Goal: Task Accomplishment & Management: Manage account settings

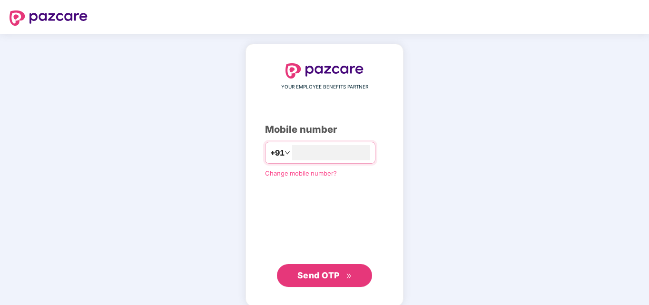
type input "**********"
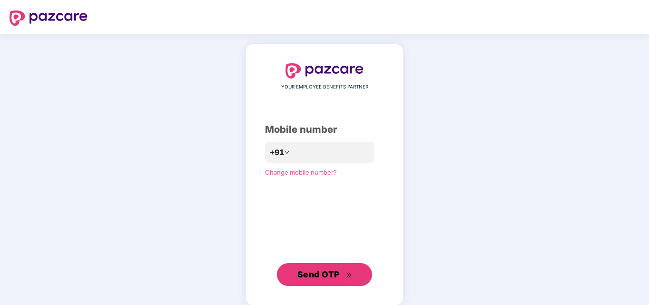
click at [277, 263] on button "Send OTP" at bounding box center [324, 274] width 95 height 23
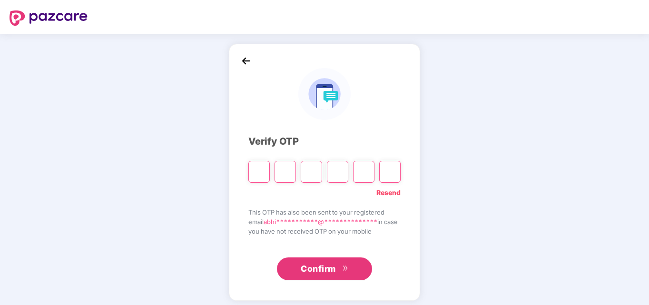
type input "*"
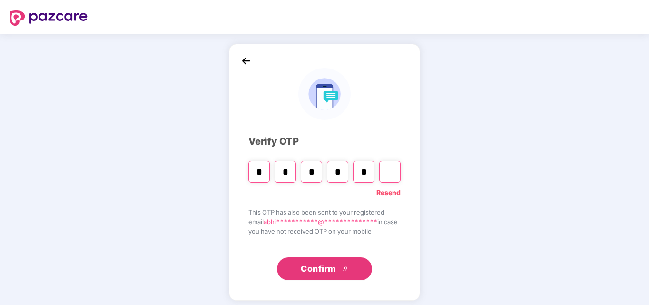
type input "*"
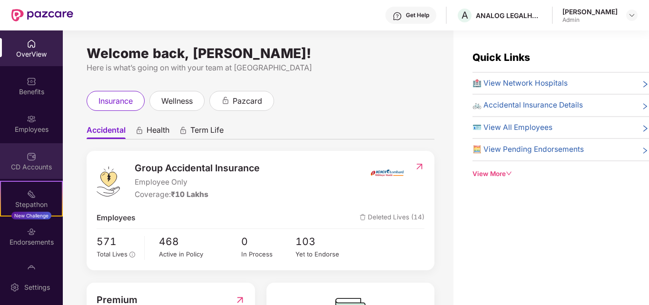
click at [30, 154] on img at bounding box center [32, 157] width 10 height 10
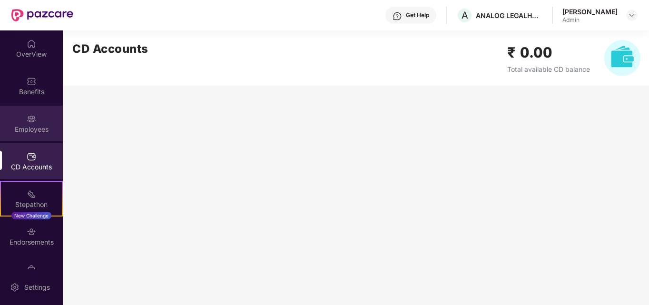
click at [21, 131] on div "Employees" at bounding box center [31, 130] width 63 height 10
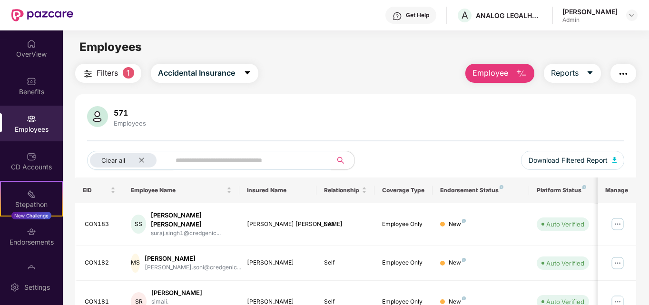
click at [500, 70] on span "Employee" at bounding box center [490, 73] width 36 height 12
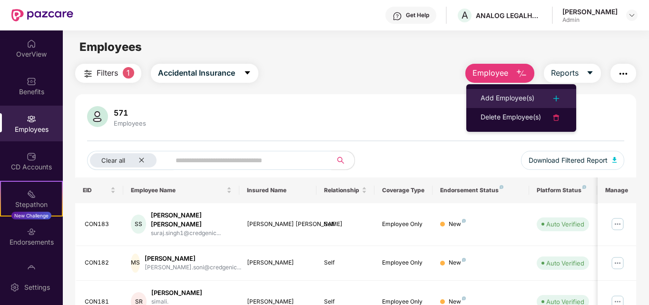
click at [503, 94] on div "Add Employee(s)" at bounding box center [508, 98] width 54 height 11
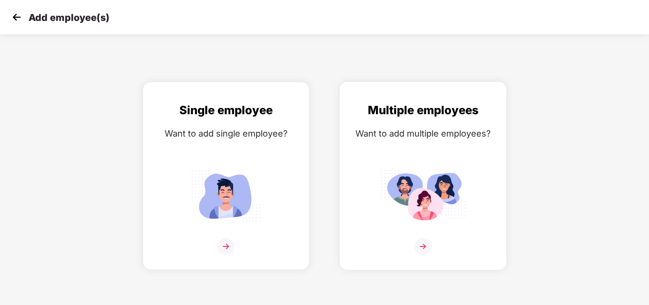
click at [425, 186] on img at bounding box center [423, 195] width 86 height 59
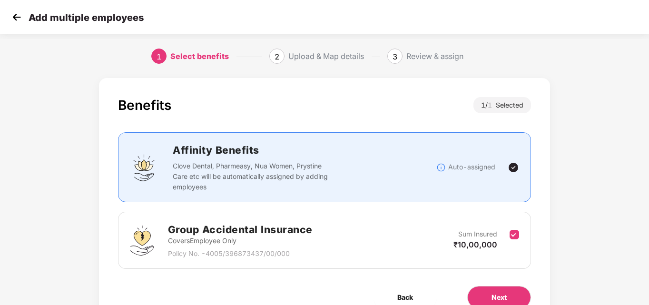
scroll to position [47, 0]
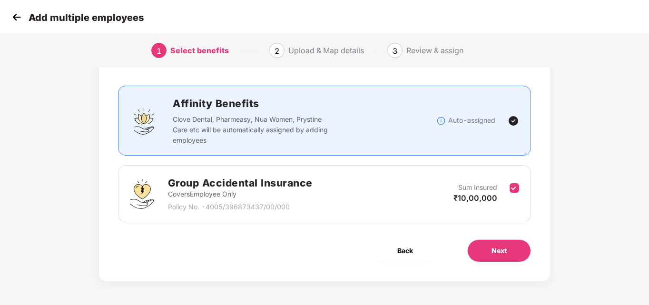
click at [8, 21] on div "Add multiple employees" at bounding box center [324, 17] width 649 height 34
click at [14, 20] on img at bounding box center [17, 17] width 14 height 14
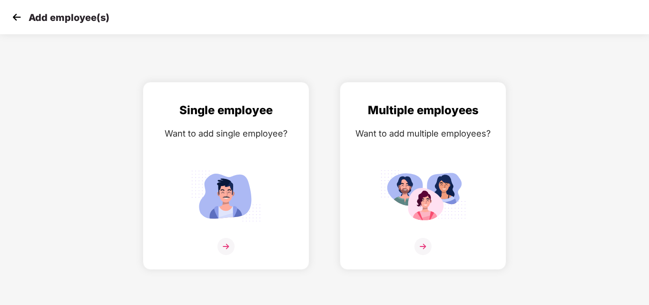
click at [14, 20] on img at bounding box center [17, 17] width 14 height 14
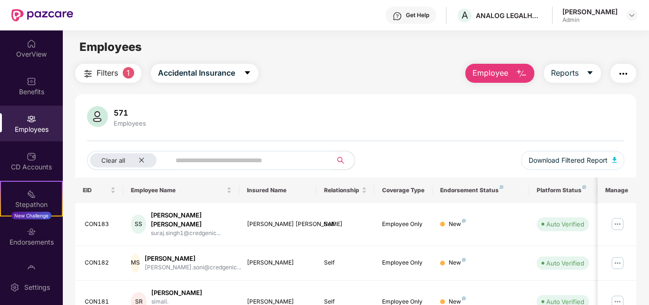
click at [41, 29] on div at bounding box center [42, 15] width 62 height 30
click at [48, 21] on div at bounding box center [42, 15] width 62 height 30
click at [45, 12] on img at bounding box center [42, 15] width 62 height 12
click at [507, 74] on span "Employee" at bounding box center [490, 73] width 36 height 12
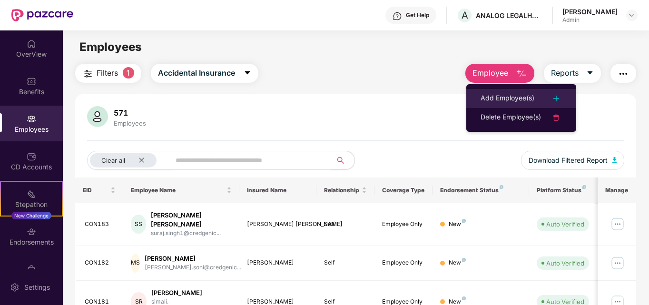
click at [507, 95] on div "Add Employee(s)" at bounding box center [508, 98] width 54 height 11
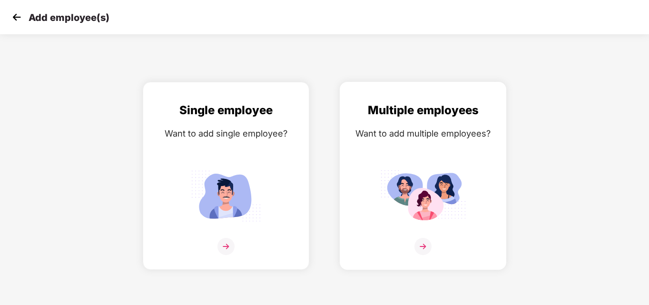
click at [430, 159] on div "Multiple employees Want to add multiple employees?" at bounding box center [423, 184] width 147 height 166
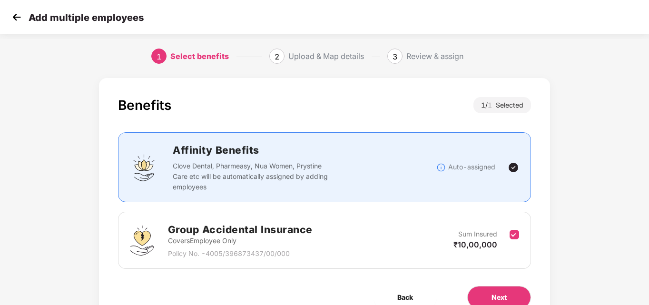
scroll to position [47, 0]
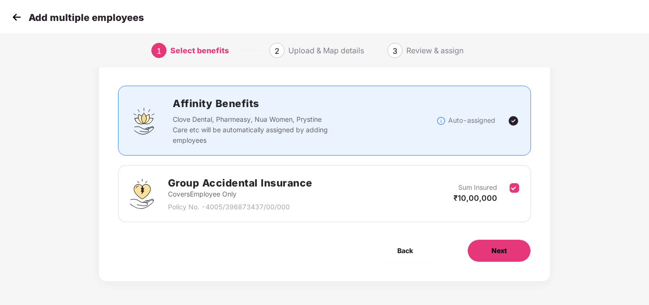
click at [496, 247] on span "Next" at bounding box center [498, 250] width 15 height 10
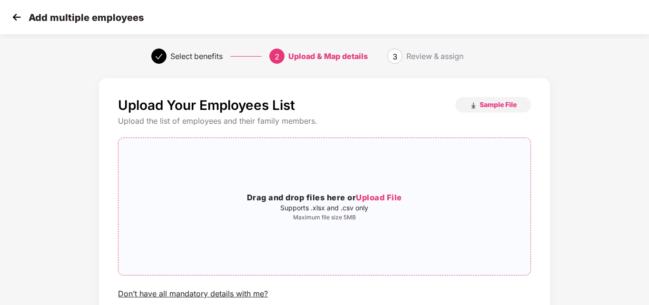
scroll to position [77, 0]
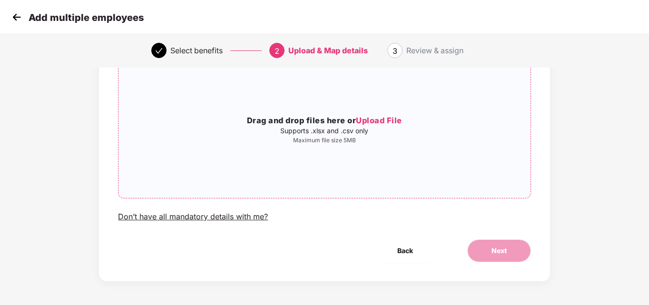
click at [387, 142] on p "Maximum file size 5MB" at bounding box center [324, 141] width 412 height 8
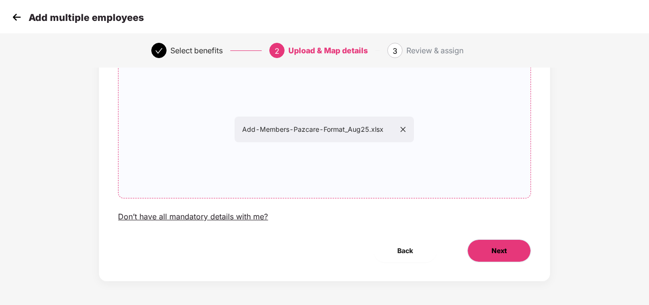
click at [491, 251] on span "Next" at bounding box center [498, 250] width 15 height 10
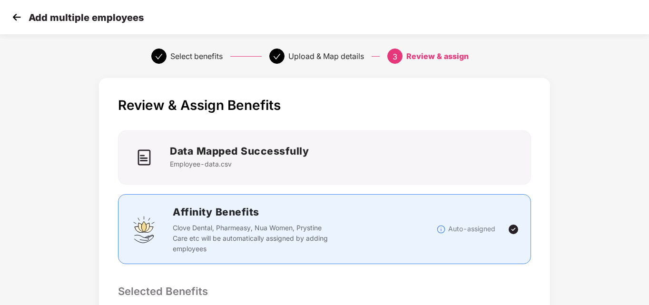
scroll to position [236, 0]
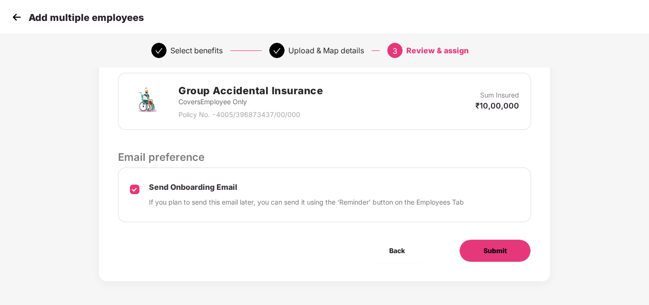
click at [492, 248] on span "Submit" at bounding box center [494, 250] width 23 height 10
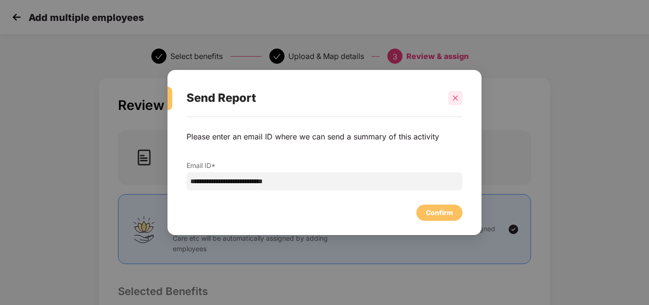
click at [454, 96] on icon "close" at bounding box center [455, 98] width 7 height 7
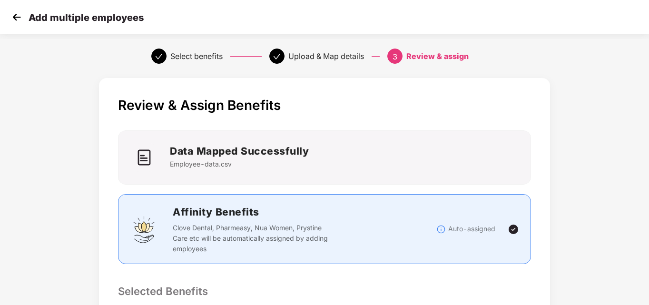
scroll to position [236, 0]
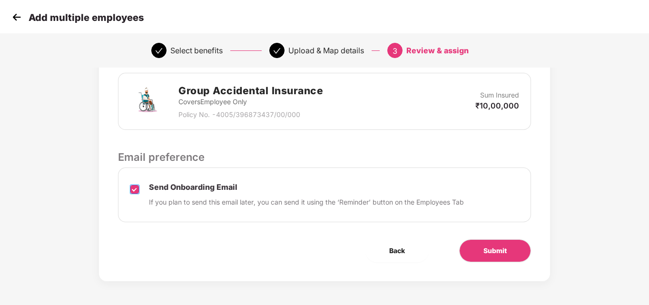
click at [137, 184] on label at bounding box center [135, 195] width 10 height 24
click at [503, 250] on span "Submit" at bounding box center [494, 250] width 23 height 10
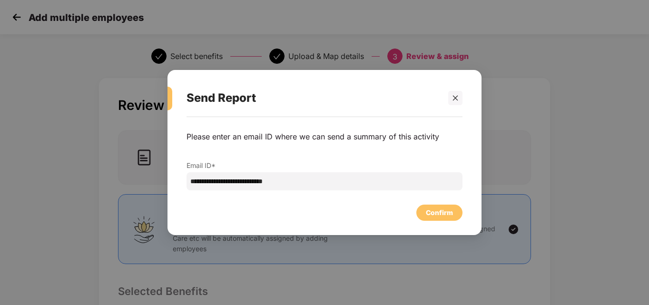
click at [433, 202] on div "Confirm" at bounding box center [324, 210] width 276 height 21
click at [431, 212] on div "Confirm" at bounding box center [439, 212] width 27 height 10
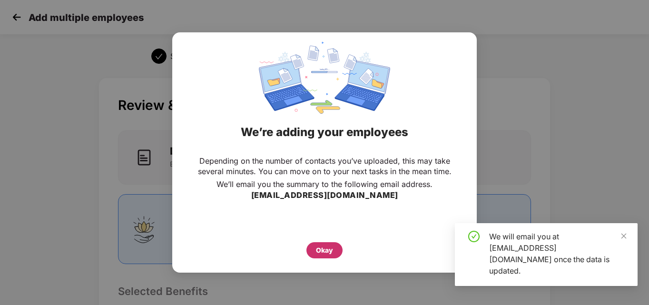
click at [333, 250] on div "Okay" at bounding box center [324, 250] width 17 height 10
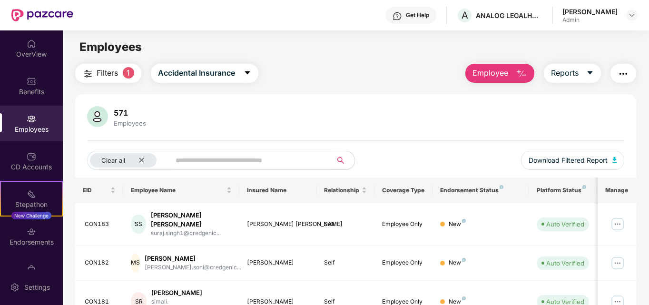
click at [507, 72] on span "Employee" at bounding box center [490, 73] width 36 height 12
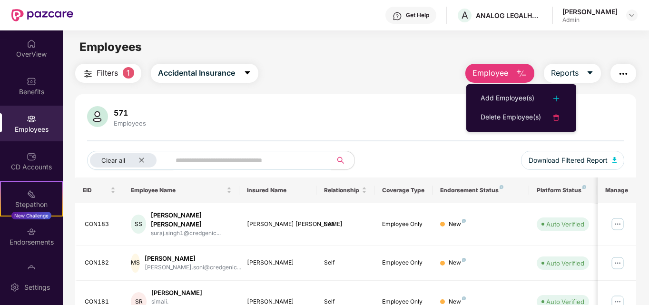
click at [498, 127] on ul "Add Employee(s) Delete Employee(s)" at bounding box center [521, 108] width 110 height 48
click at [512, 112] on div "Delete Employee(s)" at bounding box center [511, 117] width 60 height 11
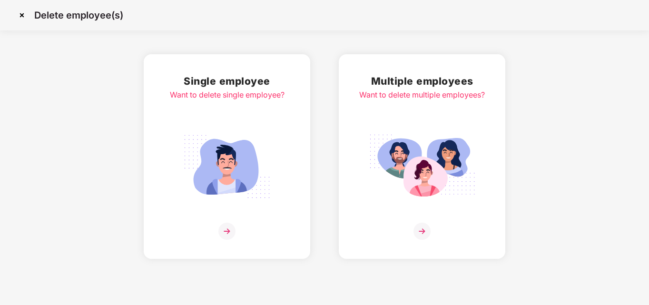
click at [423, 136] on img at bounding box center [422, 166] width 107 height 74
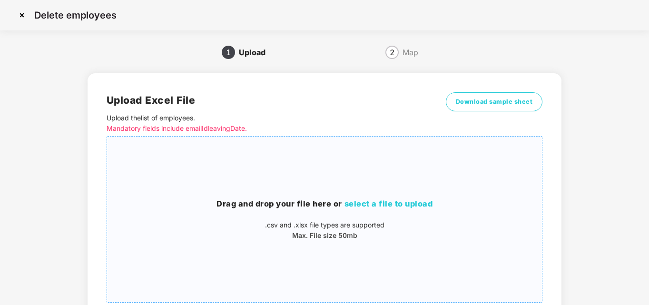
scroll to position [76, 0]
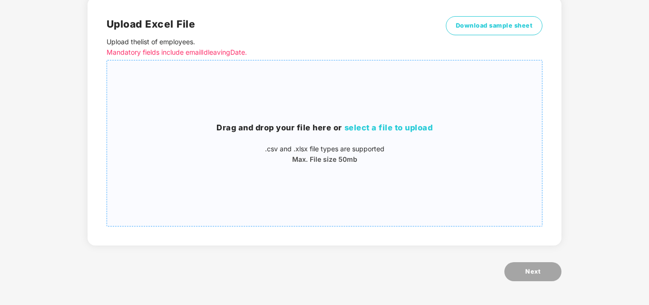
click at [385, 127] on span "select a file to upload" at bounding box center [388, 128] width 88 height 10
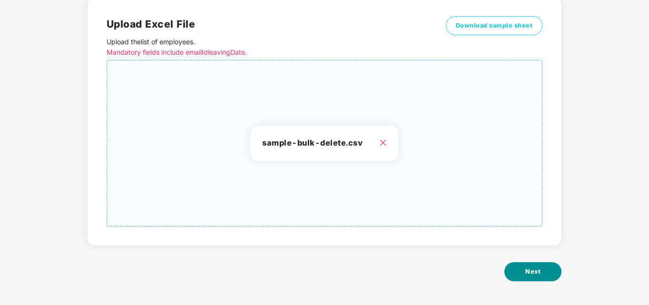
click at [520, 273] on button "Next" at bounding box center [532, 271] width 57 height 19
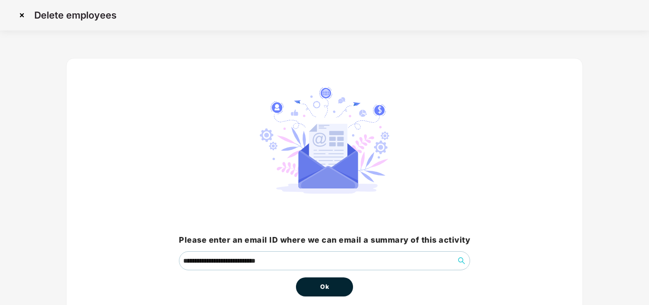
scroll to position [47, 0]
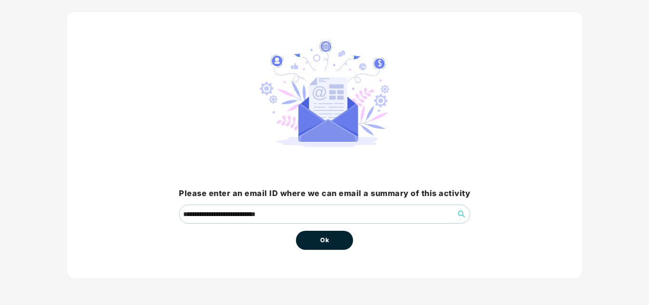
click at [318, 241] on button "Ok" at bounding box center [324, 240] width 57 height 19
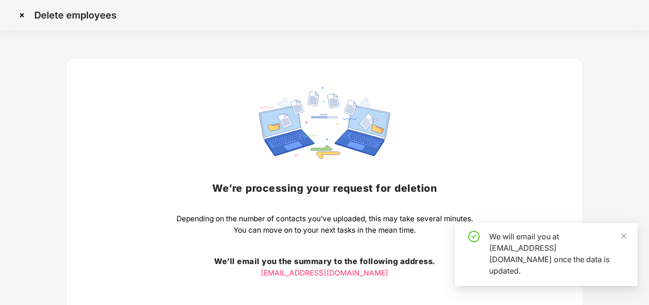
scroll to position [79, 0]
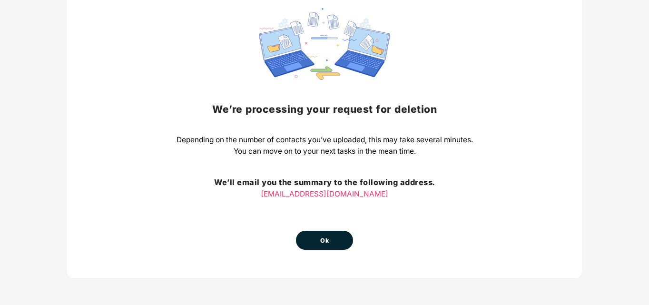
click at [343, 248] on button "Ok" at bounding box center [324, 240] width 57 height 19
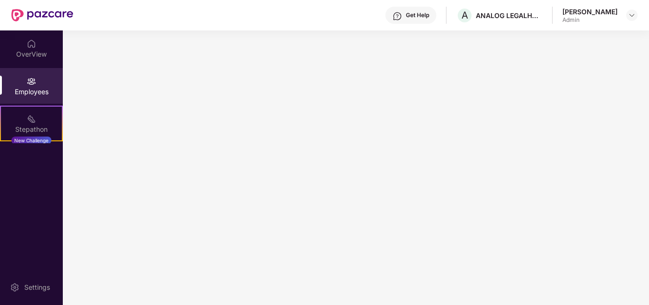
scroll to position [0, 0]
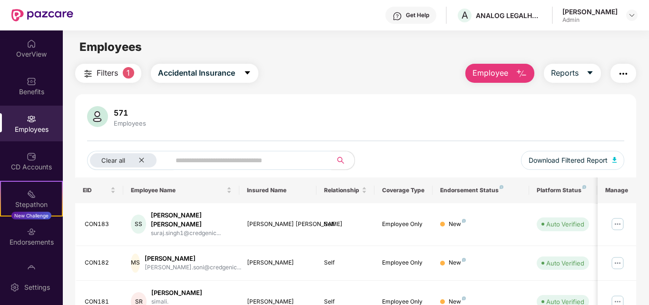
click at [608, 12] on div "[PERSON_NAME]" at bounding box center [589, 11] width 55 height 9
click at [621, 12] on div "Abhimanyu Shahi Admin" at bounding box center [599, 15] width 75 height 17
click at [628, 14] on img at bounding box center [632, 15] width 8 height 8
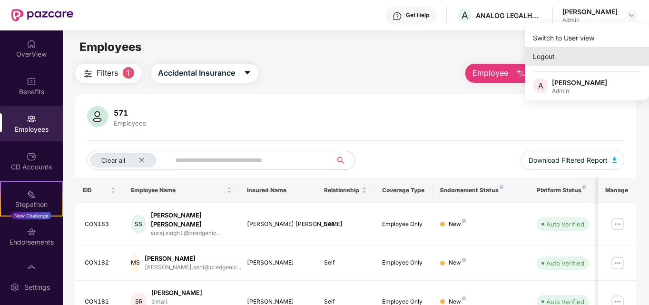
click at [542, 62] on div "Logout" at bounding box center [587, 56] width 124 height 19
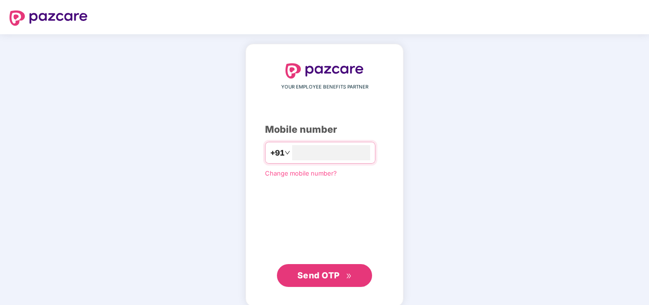
type input "**********"
click at [342, 271] on span "Send OTP" at bounding box center [324, 274] width 55 height 13
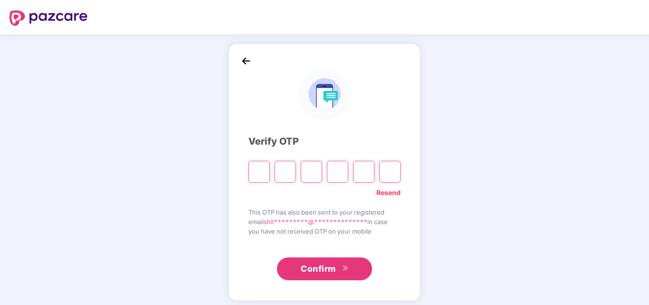
type input "*"
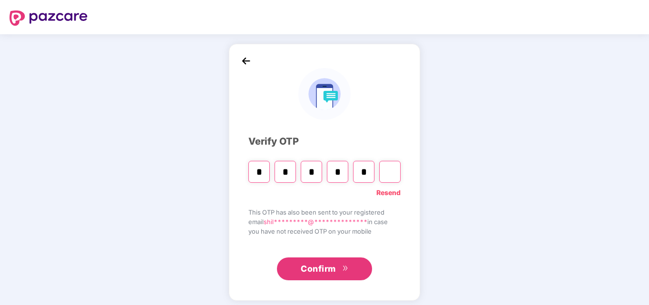
type input "*"
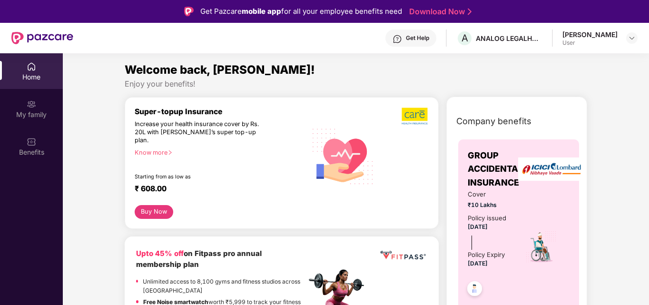
click at [16, 113] on div "My family" at bounding box center [31, 115] width 63 height 10
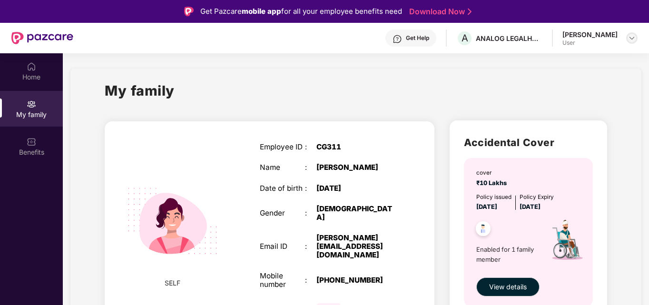
click at [629, 41] on img at bounding box center [632, 38] width 8 height 8
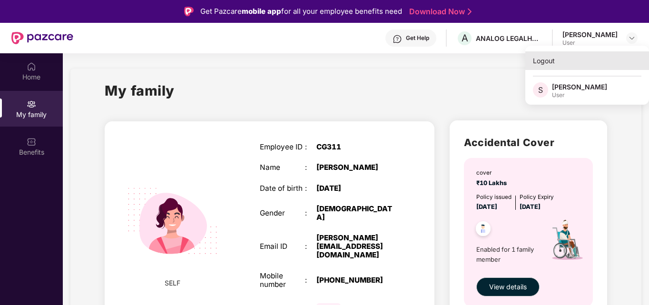
click at [549, 63] on div "Logout" at bounding box center [587, 60] width 124 height 19
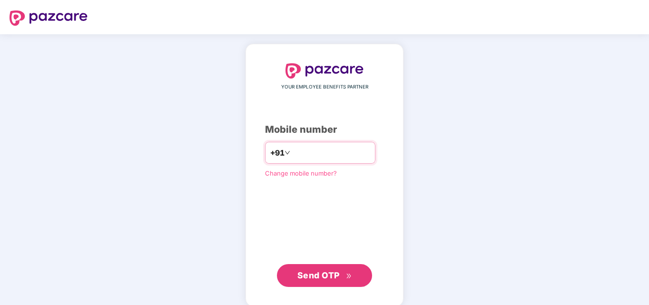
click at [319, 152] on input "number" at bounding box center [331, 152] width 78 height 15
type input "**********"
click at [306, 269] on span "Send OTP" at bounding box center [324, 275] width 55 height 13
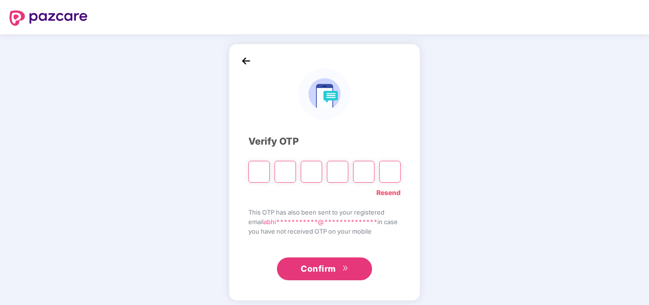
type input "*"
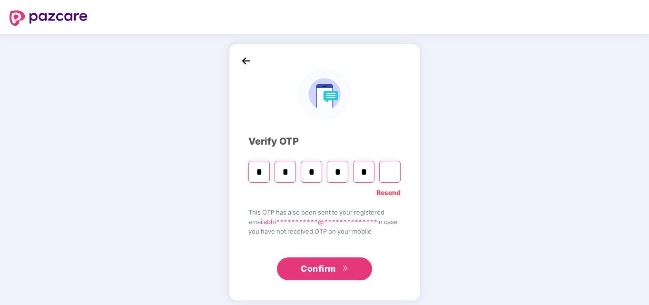
type input "*"
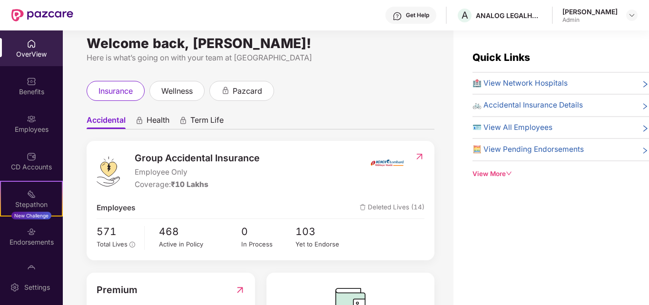
scroll to position [10, 0]
click at [33, 125] on div "Employees" at bounding box center [31, 130] width 63 height 10
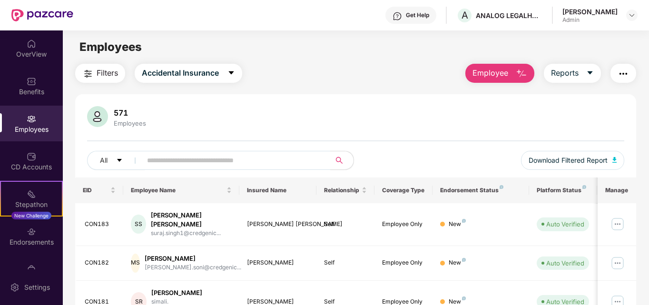
click at [510, 74] on button "Employee" at bounding box center [499, 73] width 69 height 19
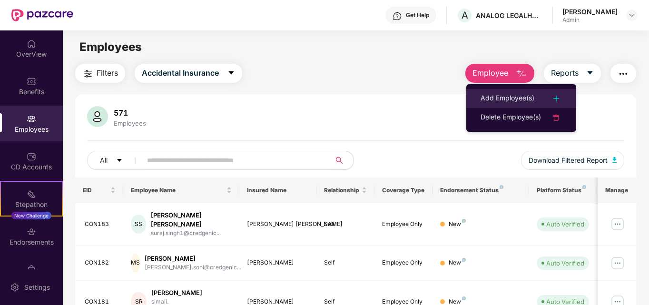
click at [547, 100] on div at bounding box center [551, 98] width 21 height 11
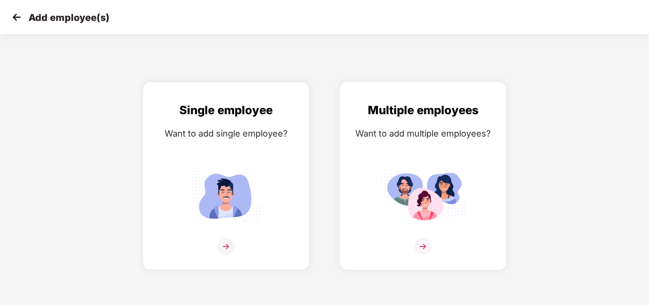
click at [424, 196] on img at bounding box center [423, 195] width 86 height 59
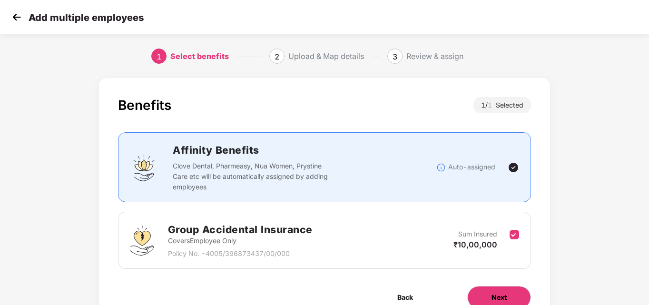
click at [503, 295] on span "Next" at bounding box center [498, 297] width 15 height 10
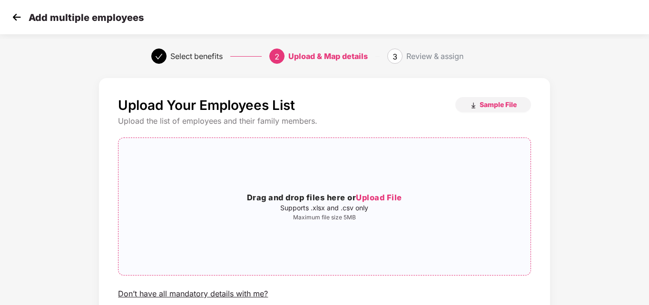
click at [303, 194] on h3 "Drag and drop files here or Upload File" at bounding box center [324, 198] width 412 height 12
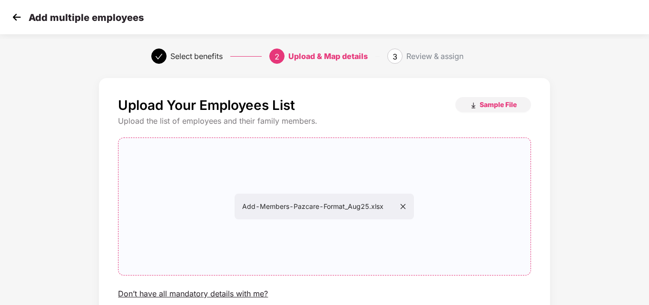
scroll to position [77, 0]
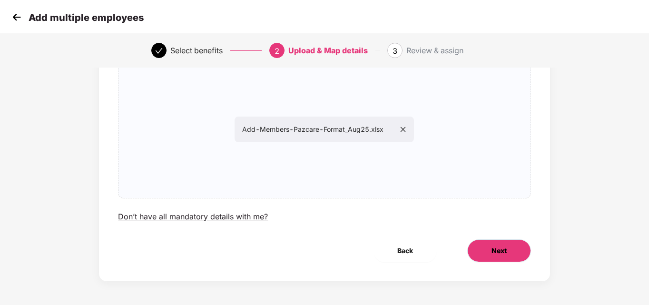
click at [507, 251] on button "Next" at bounding box center [499, 250] width 64 height 23
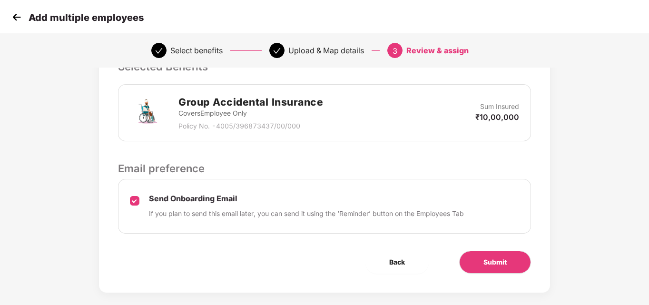
scroll to position [236, 0]
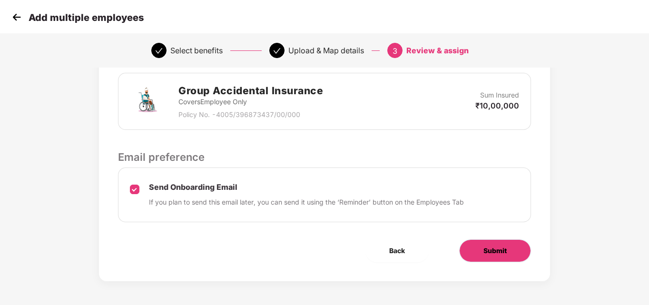
click at [477, 249] on button "Submit" at bounding box center [495, 250] width 72 height 23
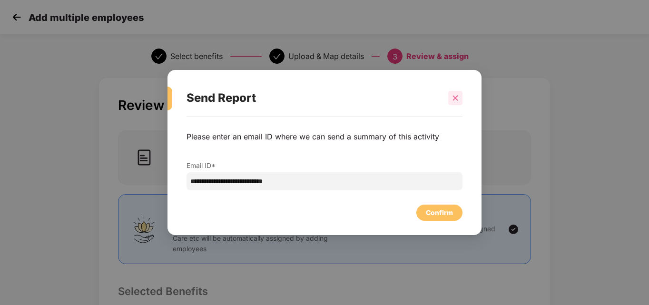
click at [454, 98] on icon "close" at bounding box center [455, 98] width 7 height 7
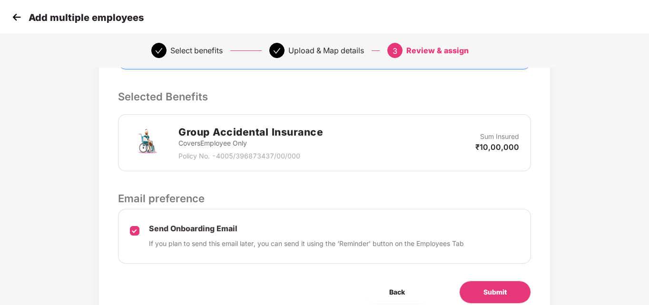
scroll to position [236, 0]
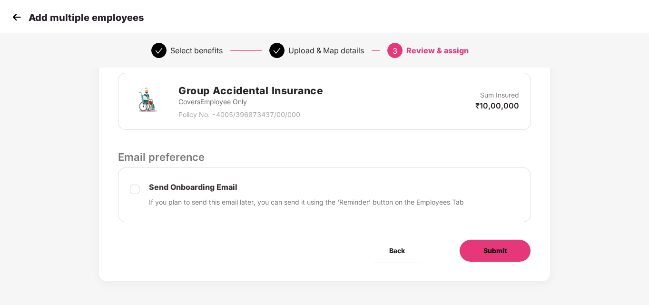
click at [501, 246] on span "Submit" at bounding box center [494, 250] width 23 height 10
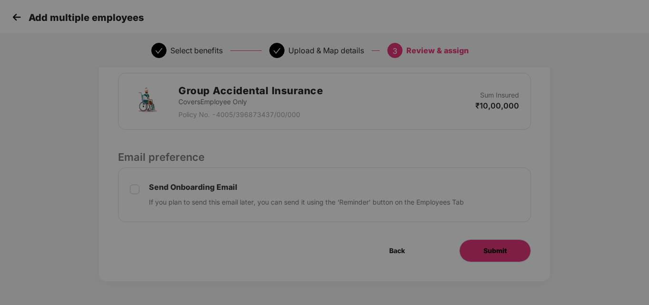
scroll to position [0, 0]
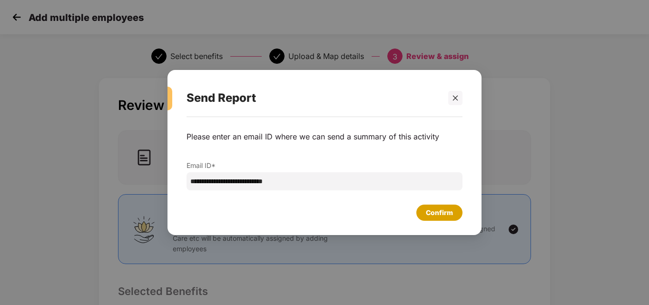
click at [431, 220] on div "Confirm" at bounding box center [439, 213] width 46 height 16
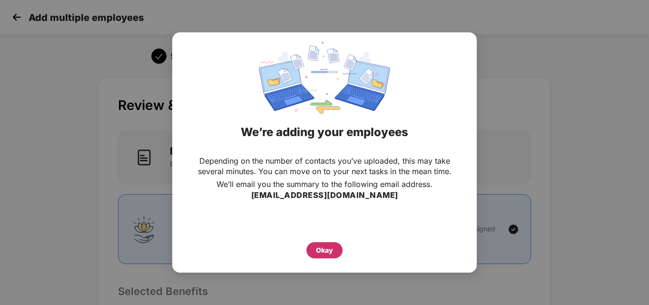
click at [332, 249] on div "Okay" at bounding box center [324, 250] width 17 height 10
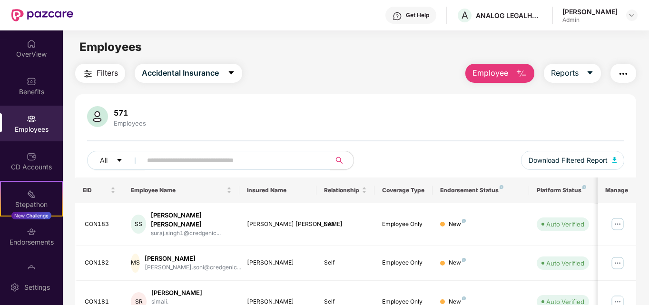
click at [513, 74] on button "Employee" at bounding box center [499, 73] width 69 height 19
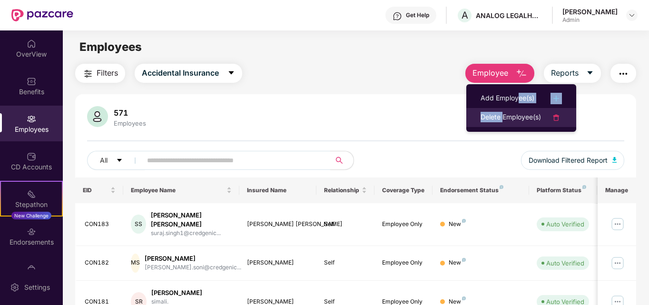
drag, startPoint x: 517, startPoint y: 95, endPoint x: 502, endPoint y: 115, distance: 25.1
click at [502, 115] on ul "Add Employee(s) Delete Employee(s)" at bounding box center [521, 108] width 110 height 48
click at [502, 115] on div "Delete Employee(s)" at bounding box center [511, 117] width 60 height 11
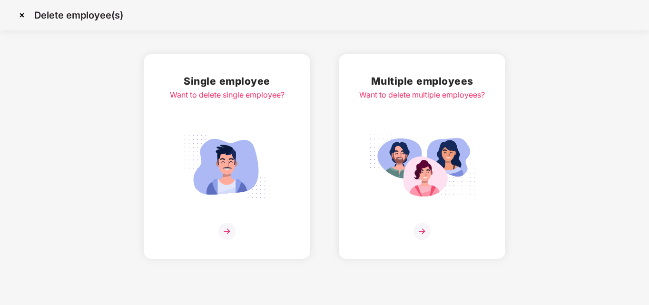
click at [431, 130] on img at bounding box center [422, 166] width 107 height 74
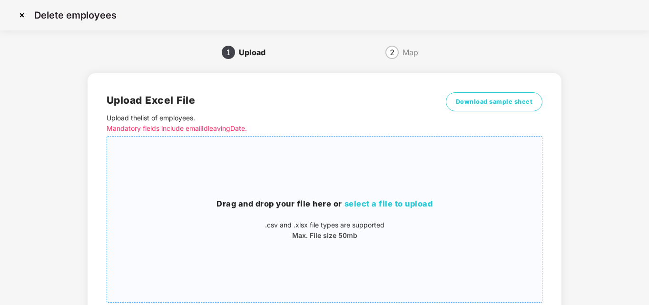
click at [376, 201] on span "select a file to upload" at bounding box center [388, 204] width 88 height 10
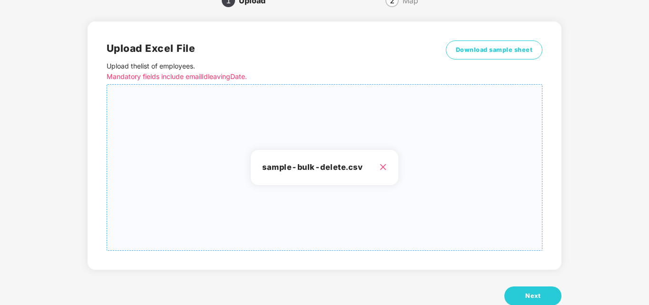
scroll to position [76, 0]
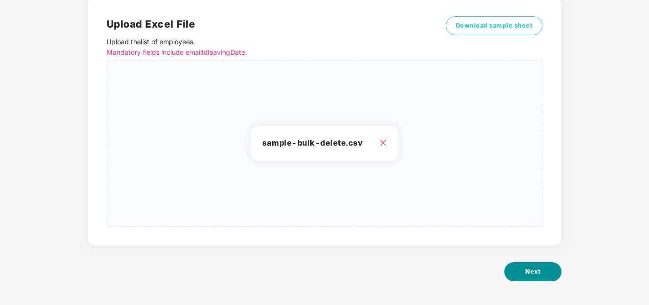
click at [531, 275] on span "Next" at bounding box center [532, 272] width 15 height 10
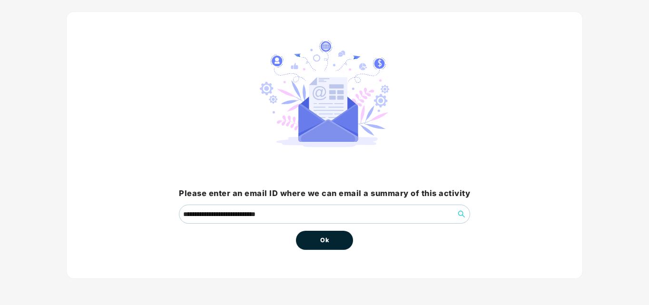
scroll to position [0, 0]
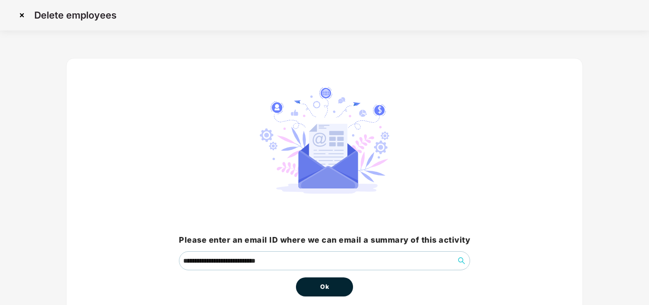
click at [311, 282] on button "Ok" at bounding box center [324, 286] width 57 height 19
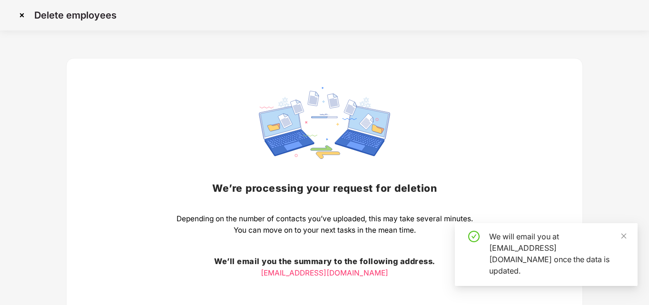
click at [311, 282] on div "We’re processing your request for [MEDICAL_DATA] Depending on the number of con…" at bounding box center [325, 208] width 296 height 242
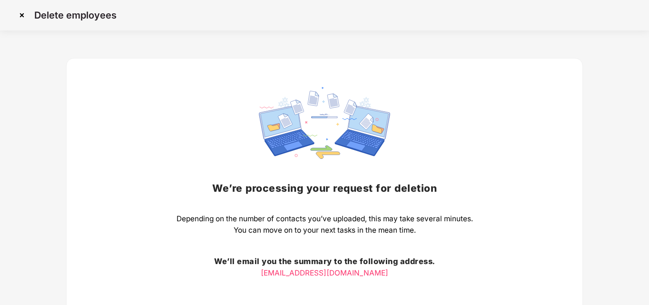
scroll to position [79, 0]
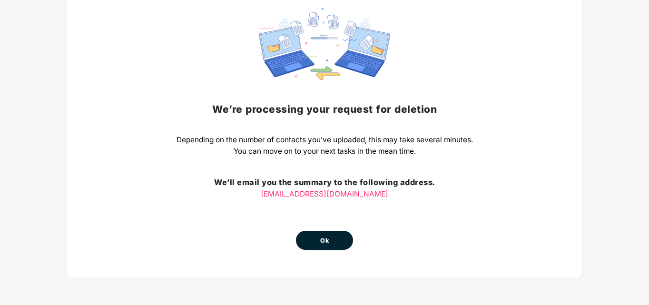
click at [332, 241] on button "Ok" at bounding box center [324, 240] width 57 height 19
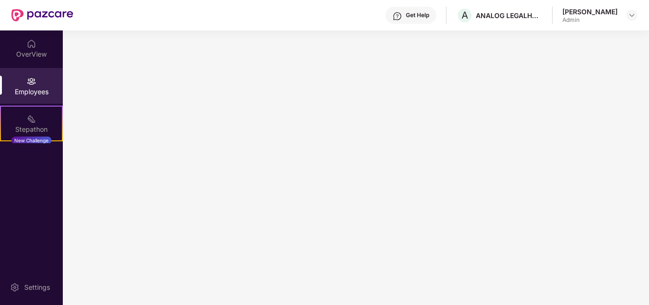
scroll to position [0, 0]
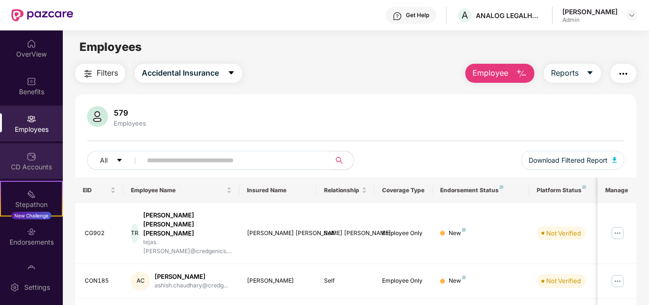
click at [29, 154] on img at bounding box center [32, 157] width 10 height 10
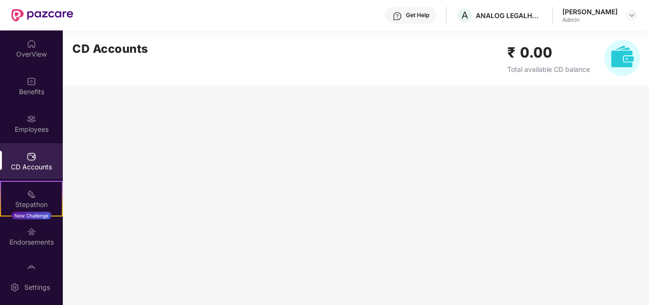
click at [626, 65] on img at bounding box center [622, 58] width 36 height 36
click at [36, 44] on div "OverView" at bounding box center [31, 48] width 63 height 36
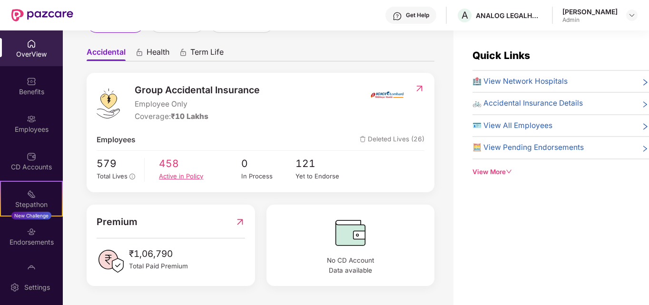
scroll to position [30, 0]
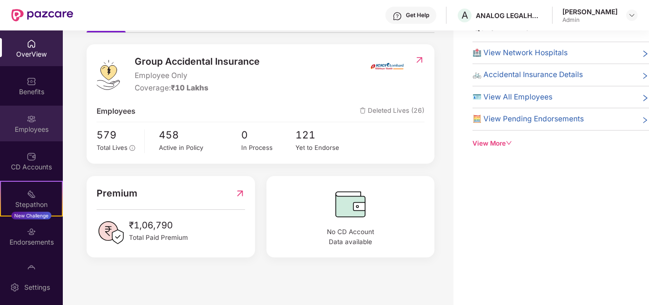
click at [45, 119] on div "Employees" at bounding box center [31, 124] width 63 height 36
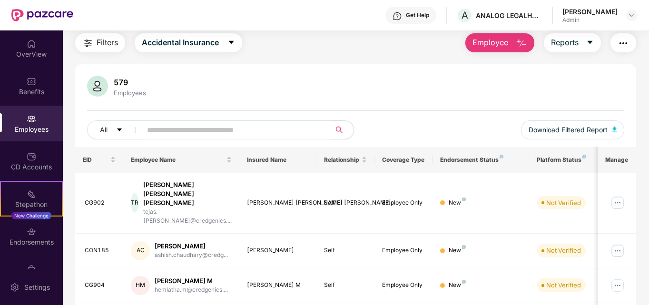
click at [232, 123] on input "text" at bounding box center [232, 130] width 171 height 14
paste input "**********"
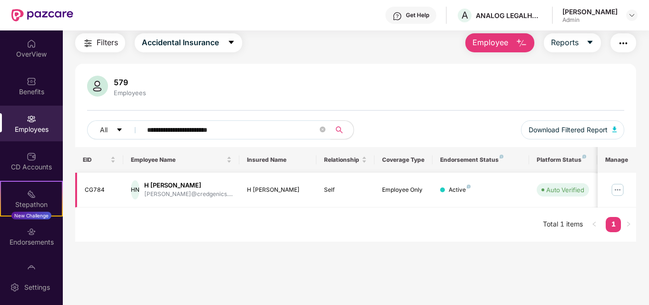
type input "**********"
click at [618, 189] on img at bounding box center [617, 189] width 15 height 15
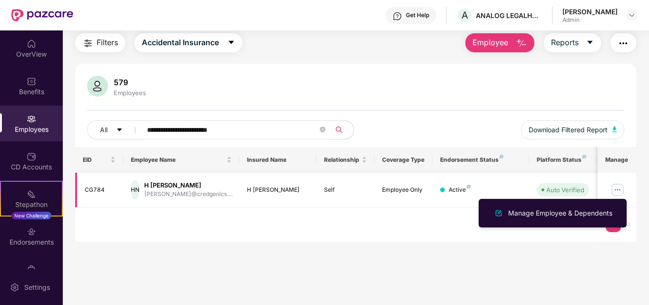
click at [165, 197] on div "[PERSON_NAME]@credgenics...." at bounding box center [188, 194] width 88 height 9
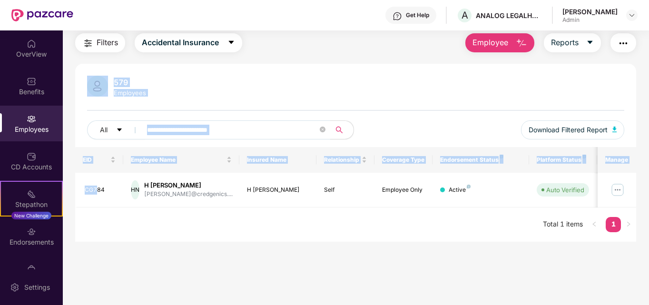
drag, startPoint x: 97, startPoint y: 189, endPoint x: 504, endPoint y: 42, distance: 433.6
click at [504, 42] on div "**********" at bounding box center [355, 137] width 561 height 208
click at [511, 45] on button "Employee" at bounding box center [499, 42] width 69 height 19
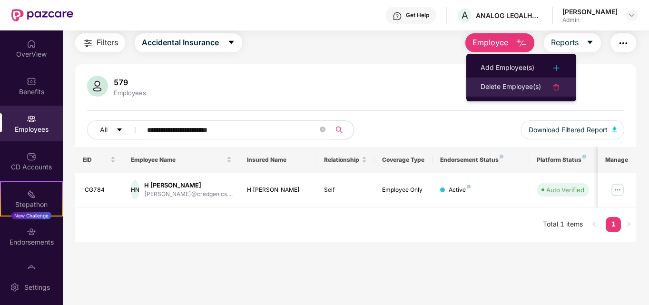
click at [495, 89] on div "Delete Employee(s)" at bounding box center [511, 86] width 60 height 11
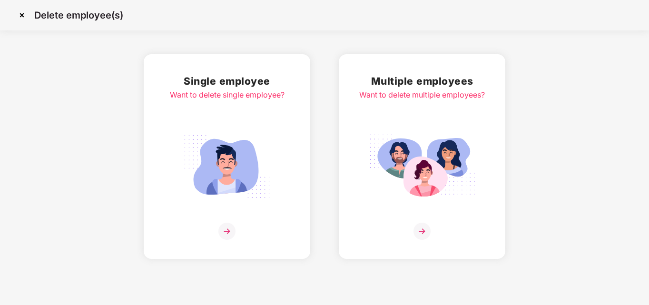
click at [244, 154] on img at bounding box center [227, 166] width 107 height 74
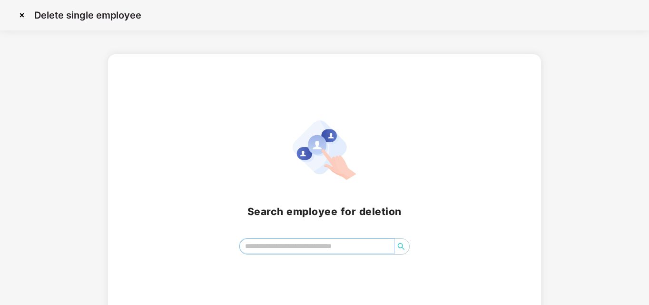
click at [278, 253] on input "search" at bounding box center [317, 246] width 155 height 14
paste input "**********"
click at [401, 242] on button "button" at bounding box center [400, 246] width 15 height 15
click at [353, 244] on input "**********" at bounding box center [317, 246] width 155 height 14
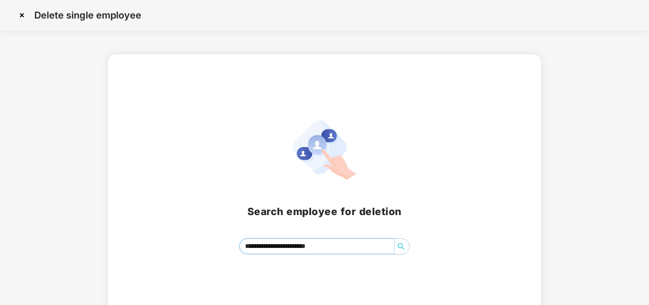
click at [353, 244] on input "**********" at bounding box center [317, 246] width 155 height 14
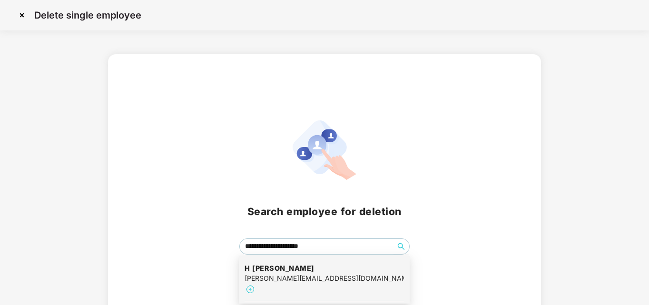
click at [287, 295] on div "**********" at bounding box center [324, 187] width 432 height 266
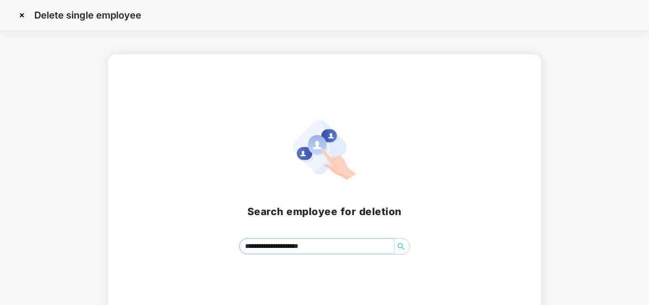
click at [328, 250] on input "**********" at bounding box center [317, 246] width 155 height 14
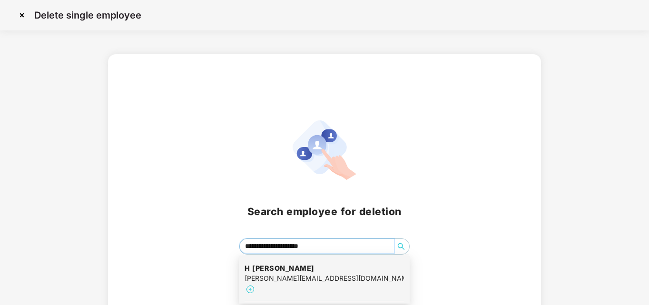
type input "**********"
click at [284, 274] on div "[PERSON_NAME][EMAIL_ADDRESS][DOMAIN_NAME]" at bounding box center [324, 278] width 159 height 10
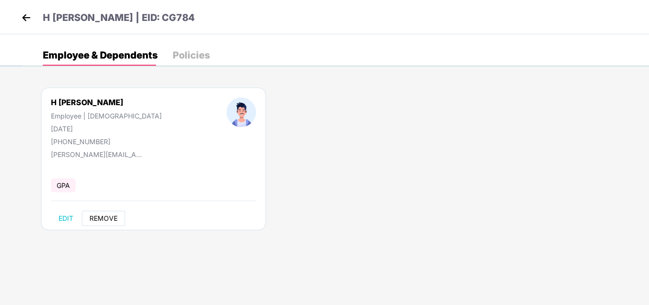
click at [103, 212] on button "REMOVE" at bounding box center [103, 218] width 43 height 15
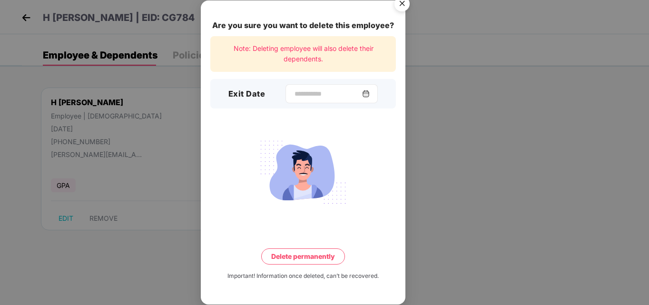
click at [341, 87] on div at bounding box center [331, 93] width 92 height 19
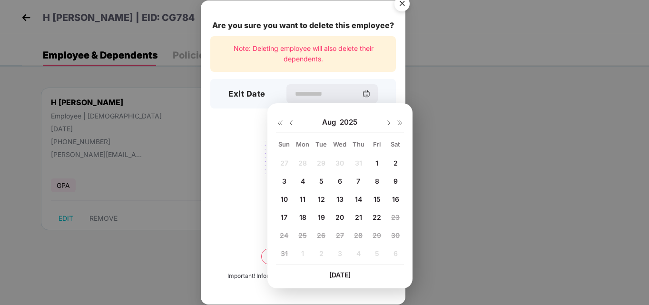
click at [285, 124] on div at bounding box center [285, 122] width 19 height 9
click at [294, 123] on img at bounding box center [291, 123] width 8 height 8
click at [356, 214] on span "24" at bounding box center [358, 217] width 9 height 8
type input "**********"
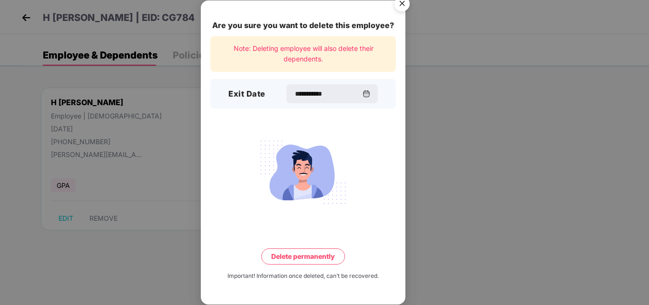
click at [293, 248] on button "Delete permanently" at bounding box center [303, 256] width 84 height 16
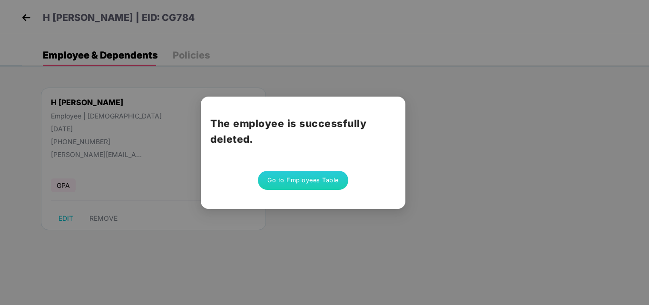
click at [273, 183] on button "Go to Employees Table" at bounding box center [303, 180] width 90 height 19
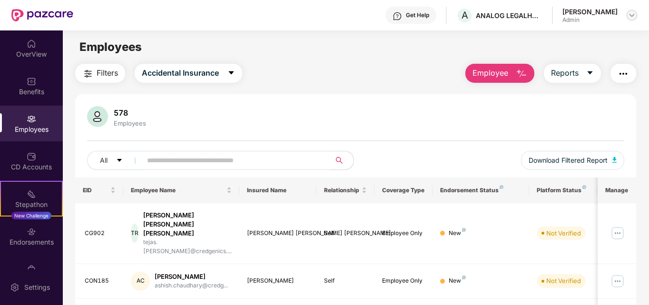
click at [629, 15] on img at bounding box center [632, 15] width 8 height 8
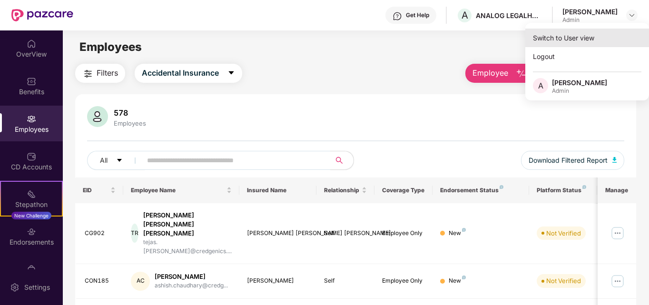
click at [540, 44] on div "Switch to User view" at bounding box center [587, 38] width 124 height 19
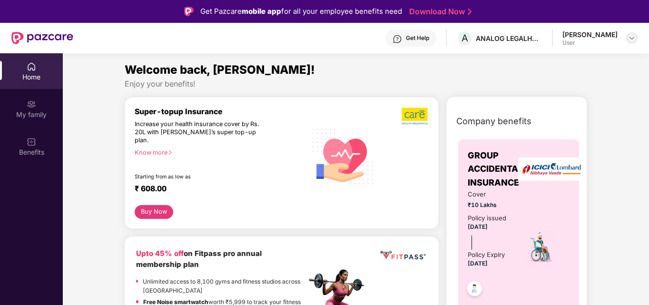
click at [628, 37] on img at bounding box center [632, 38] width 8 height 8
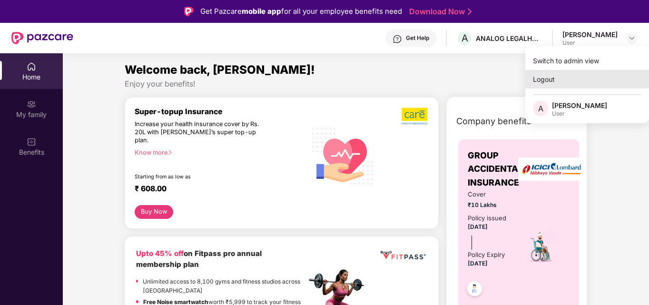
click at [561, 76] on div "Logout" at bounding box center [587, 79] width 124 height 19
